Goal: Information Seeking & Learning: Learn about a topic

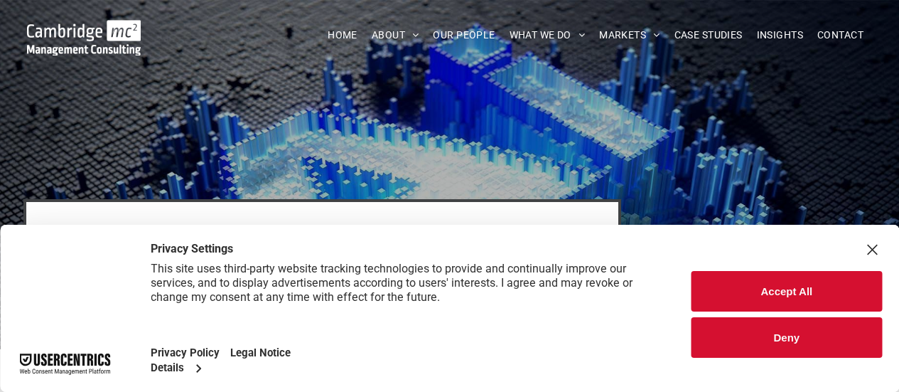
scroll to position [355, 0]
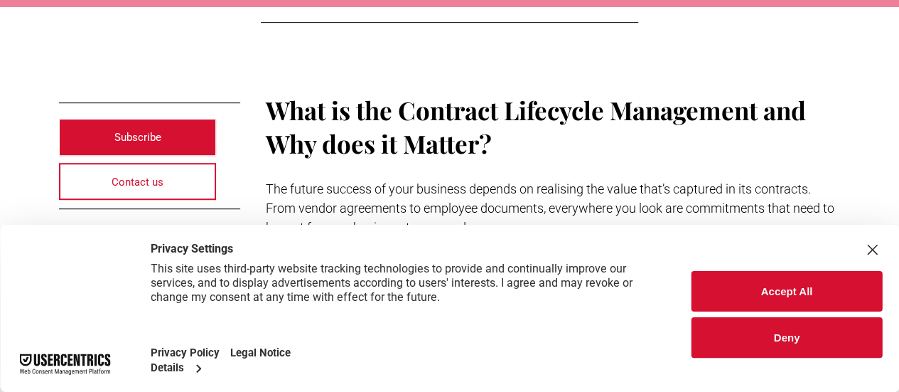
click at [795, 338] on button "Deny" at bounding box center [787, 337] width 190 height 41
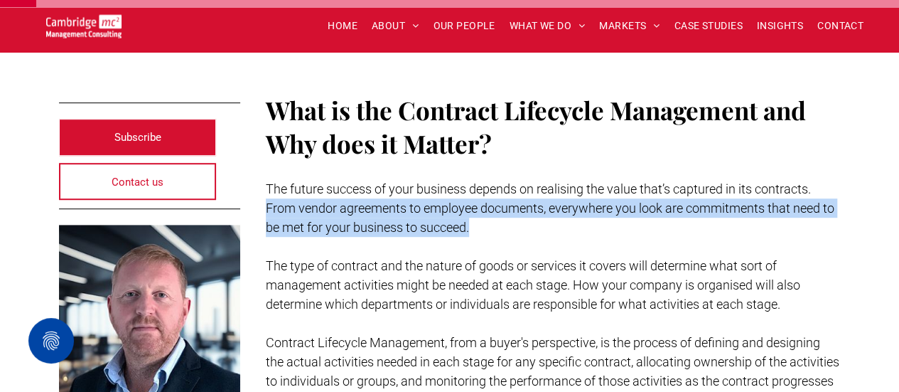
drag, startPoint x: 264, startPoint y: 207, endPoint x: 721, endPoint y: 225, distance: 456.7
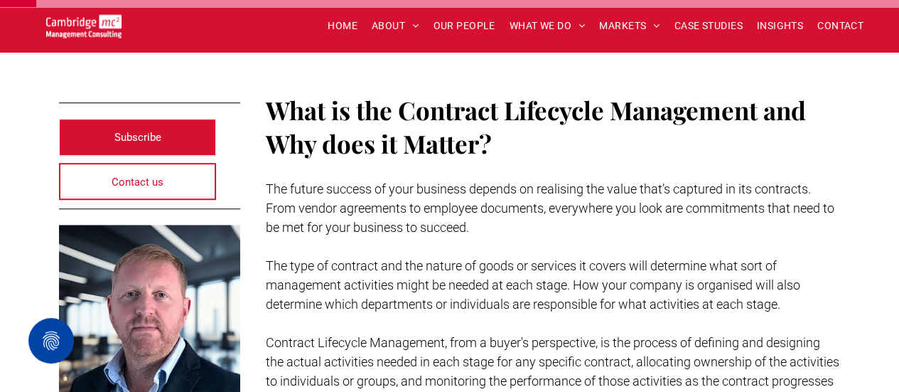
click at [473, 240] on p at bounding box center [553, 246] width 575 height 19
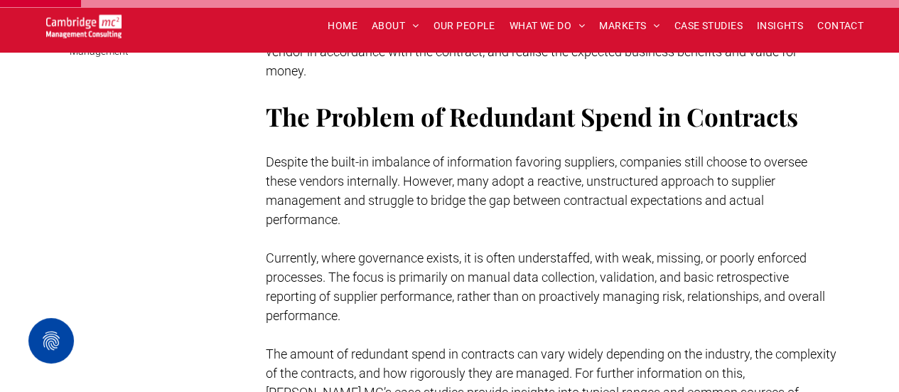
scroll to position [782, 0]
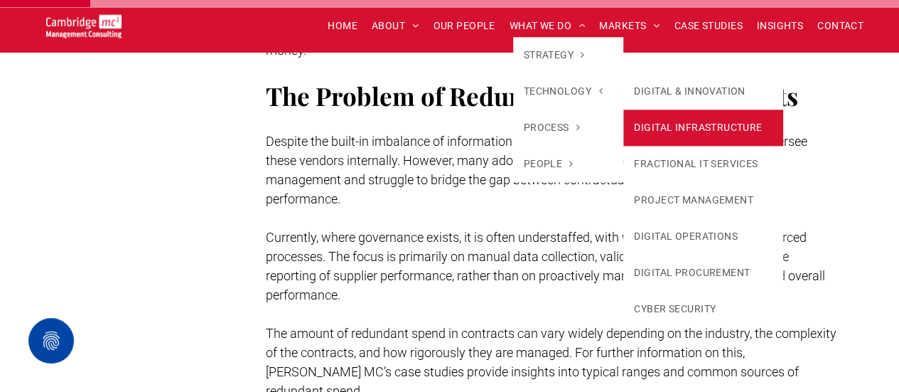
click at [714, 135] on link "DIGITAL INFRASTRUCTURE" at bounding box center [703, 127] width 160 height 36
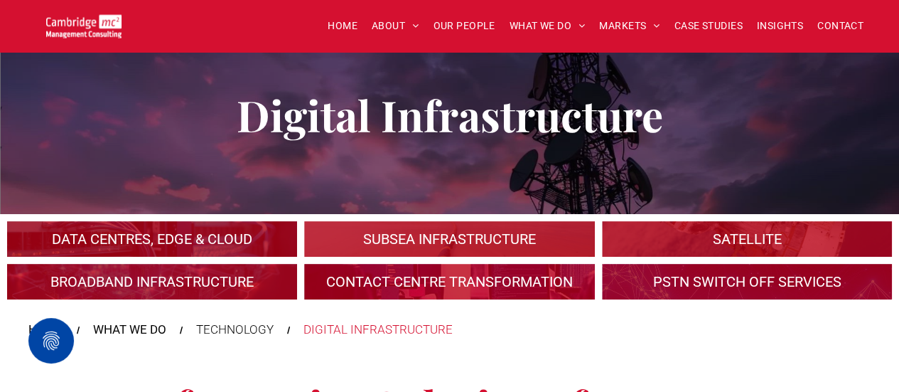
scroll to position [71, 0]
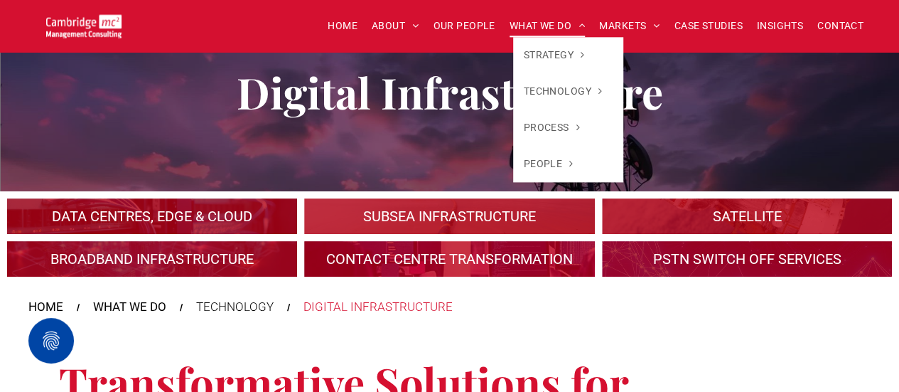
click at [556, 26] on span "WHAT WE DO" at bounding box center [548, 26] width 76 height 22
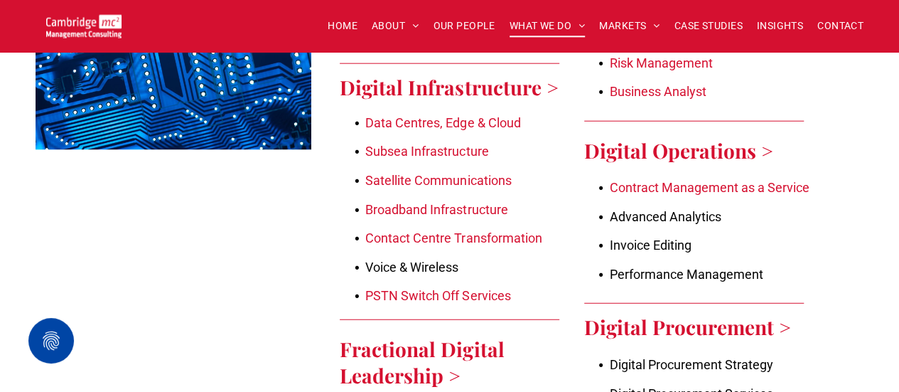
scroll to position [1777, 0]
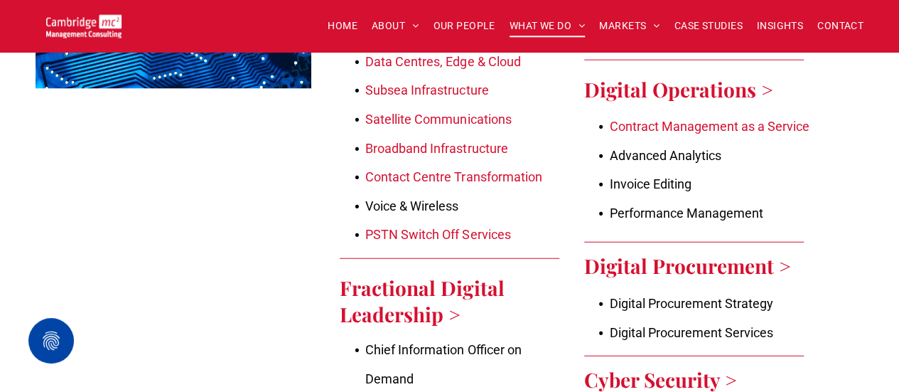
click at [690, 128] on link "Contract Management as a Service" at bounding box center [710, 126] width 200 height 15
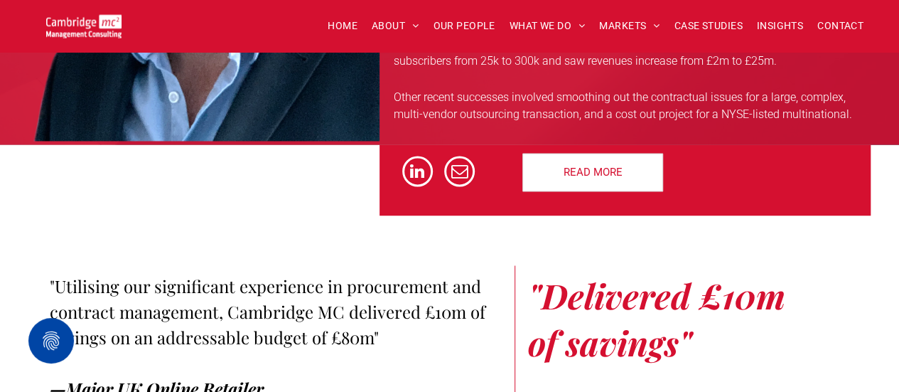
scroll to position [3838, 0]
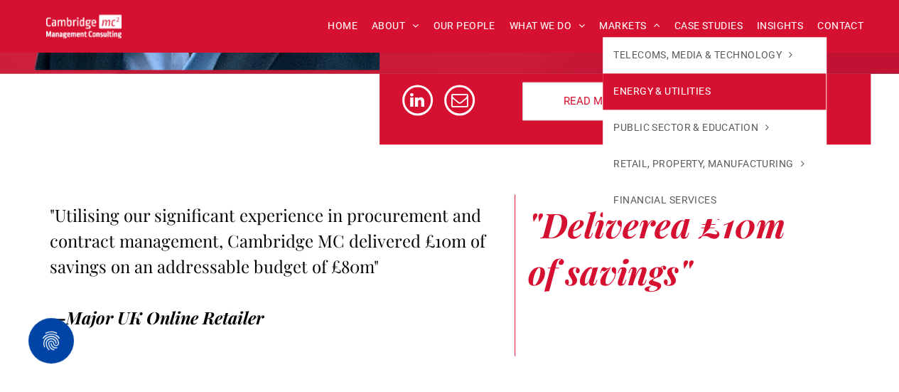
click at [645, 85] on span "ENERGY & UTILITIES" at bounding box center [661, 91] width 97 height 15
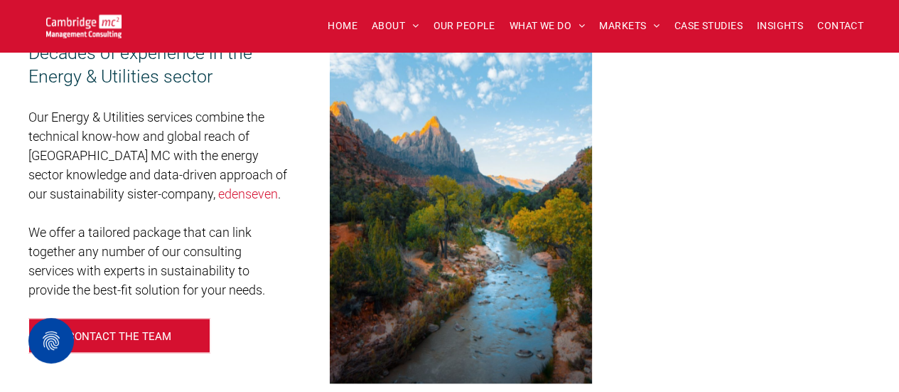
scroll to position [782, 0]
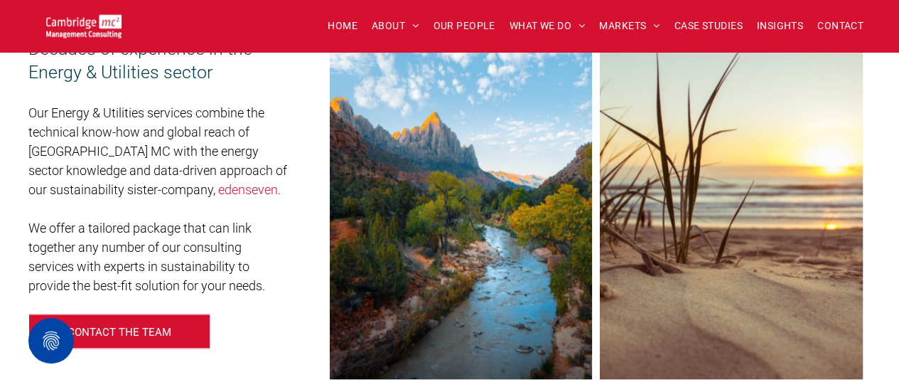
click at [218, 193] on link "edenseven" at bounding box center [248, 189] width 60 height 15
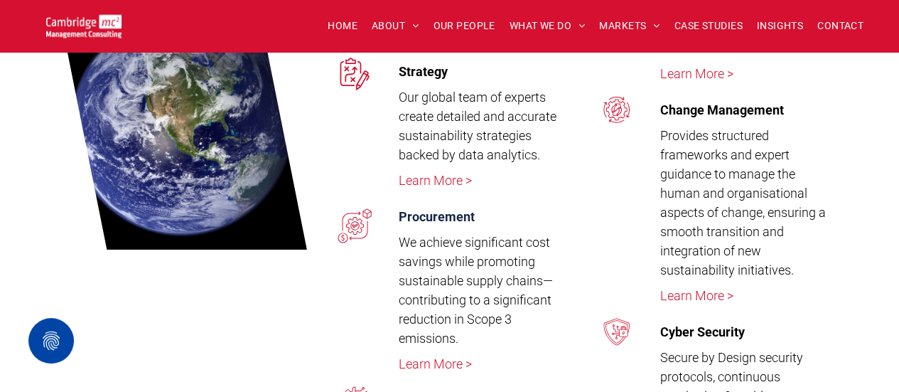
scroll to position [2488, 0]
